Goal: Navigation & Orientation: Find specific page/section

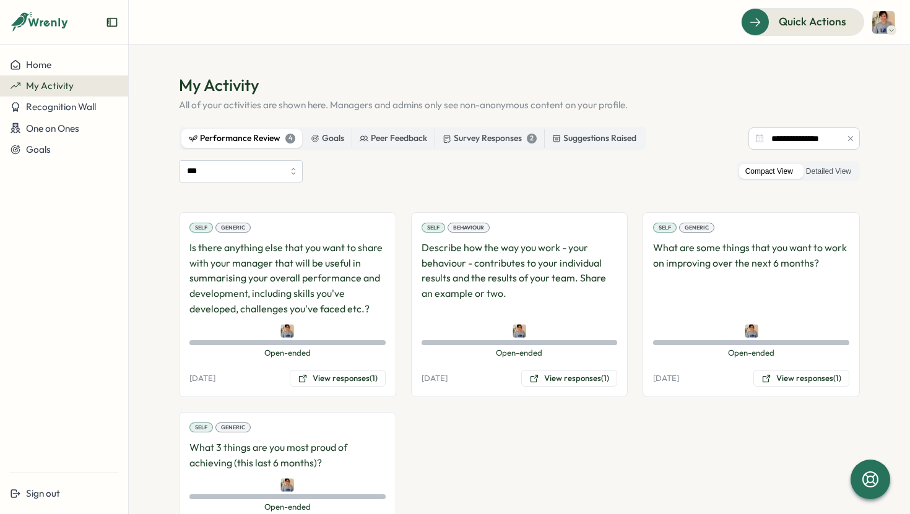
scroll to position [67, 0]
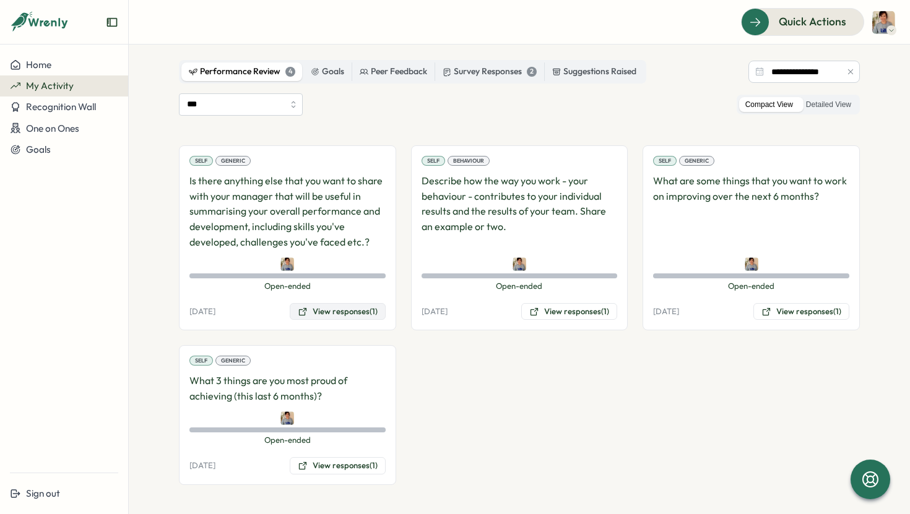
click at [323, 314] on button "View responses (1)" at bounding box center [338, 311] width 96 height 17
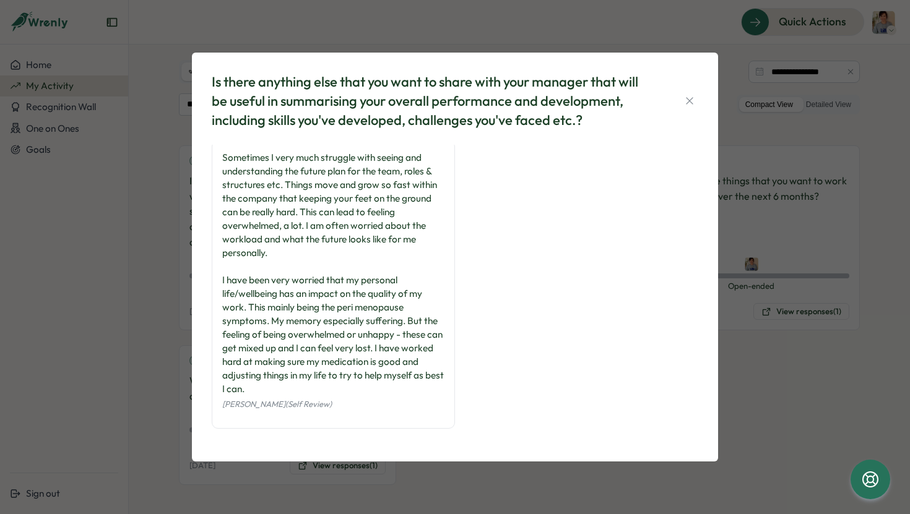
scroll to position [0, 0]
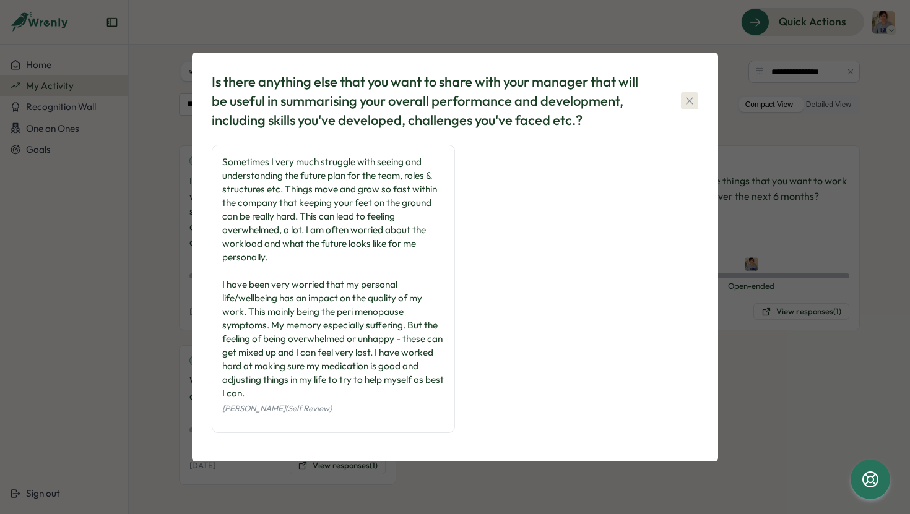
click at [689, 101] on icon "button" at bounding box center [689, 101] width 7 height 7
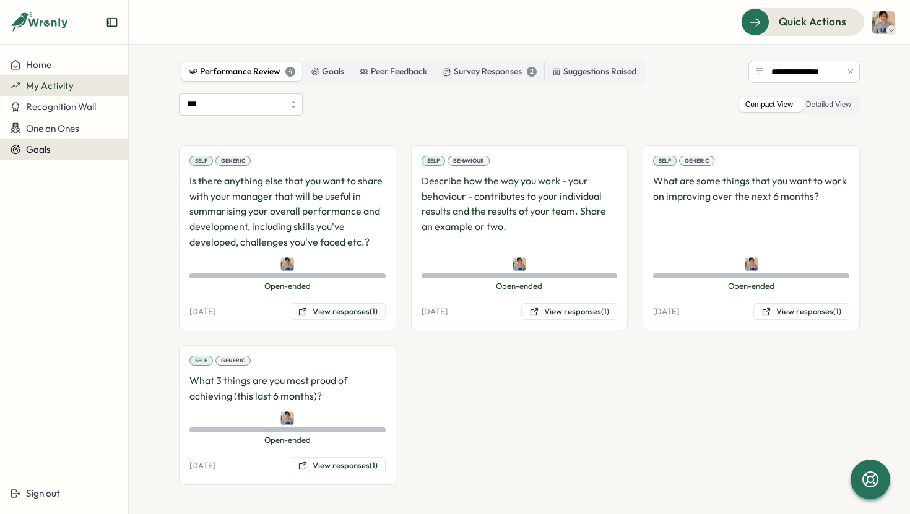
click at [46, 153] on span "Goals" at bounding box center [38, 150] width 25 height 12
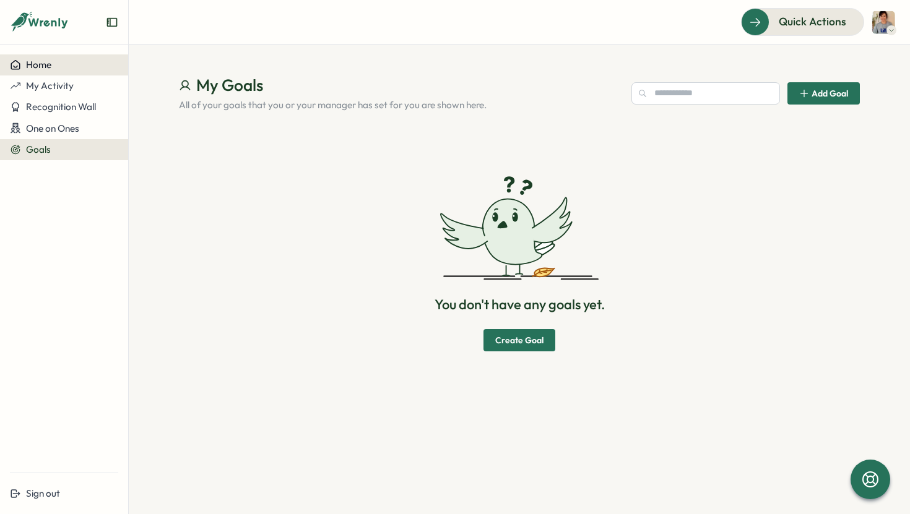
click at [41, 67] on span "Home" at bounding box center [38, 65] width 25 height 12
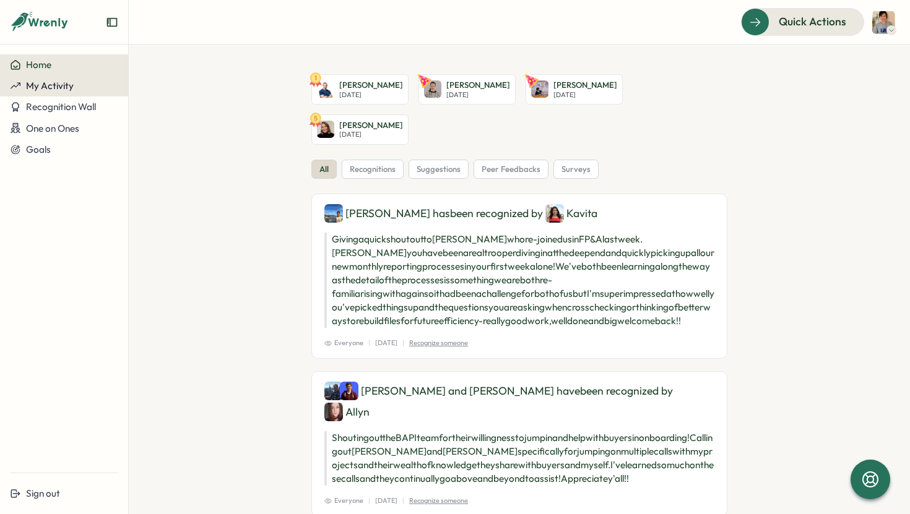
click at [52, 80] on span "My Activity" at bounding box center [50, 86] width 48 height 12
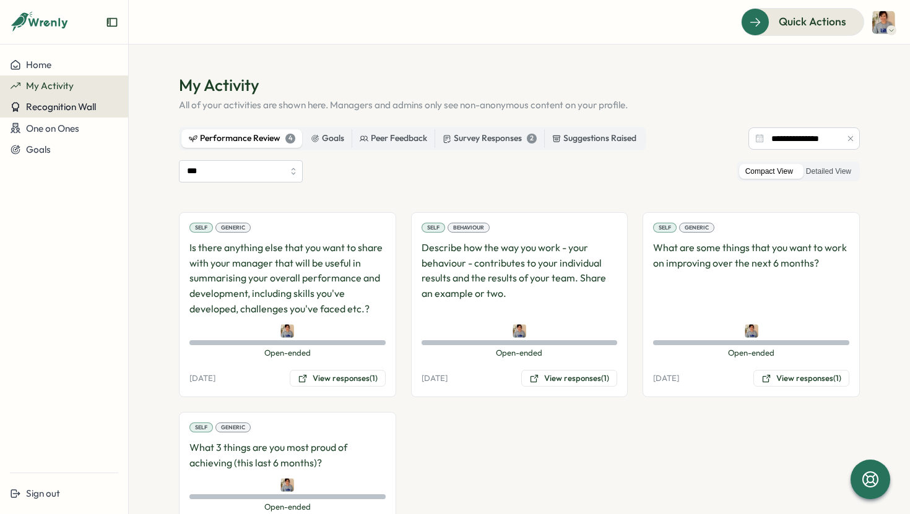
click at [70, 109] on span "Recognition Wall" at bounding box center [61, 107] width 70 height 12
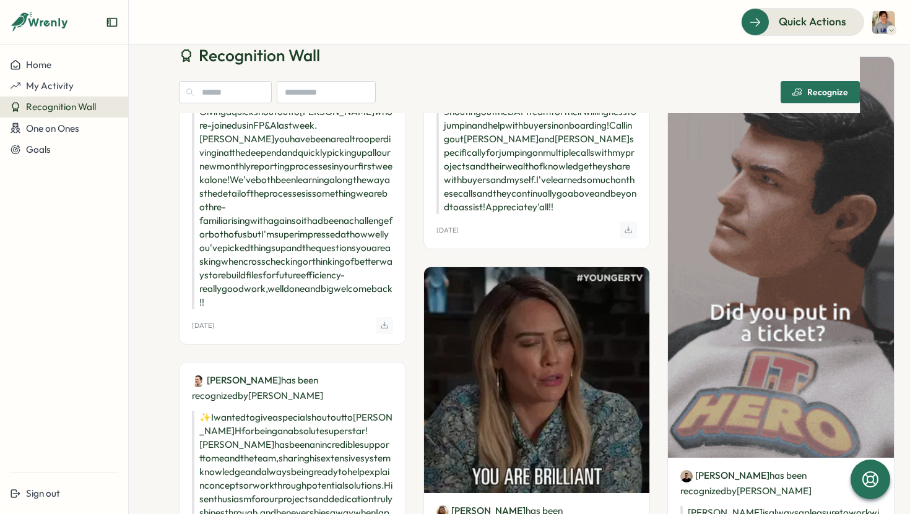
scroll to position [95, 0]
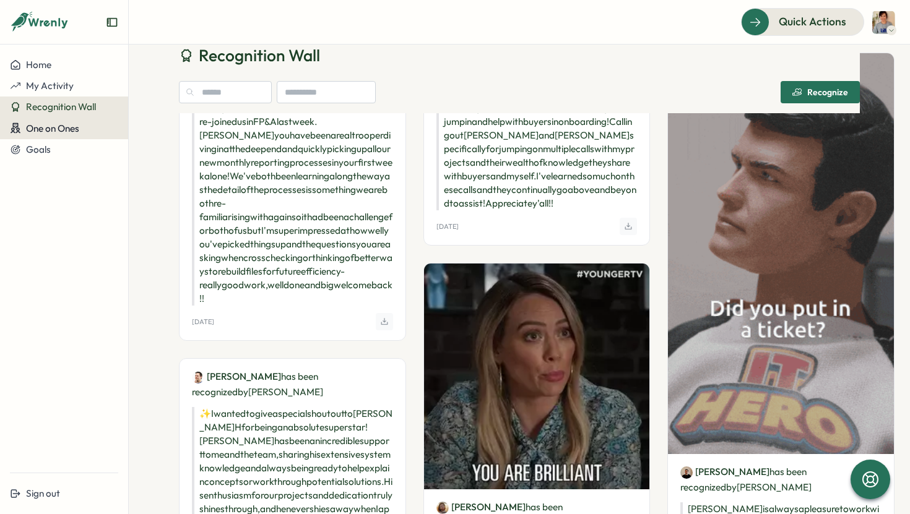
click at [82, 134] on button "One on Ones" at bounding box center [64, 129] width 128 height 22
click at [35, 129] on span "One on Ones" at bounding box center [52, 129] width 53 height 12
click at [54, 157] on button "Goals" at bounding box center [64, 149] width 128 height 21
